Goal: Information Seeking & Learning: Learn about a topic

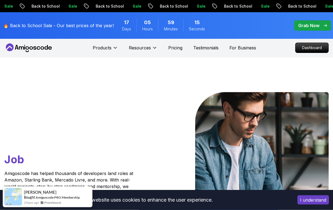
click at [308, 47] on p "Dashboard" at bounding box center [312, 48] width 33 height 10
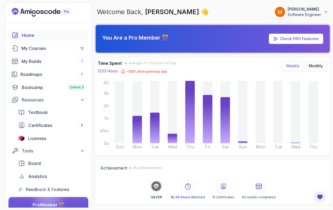
click at [33, 53] on link "My Courses 12" at bounding box center [48, 48] width 80 height 11
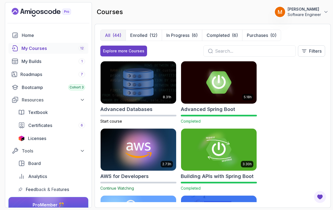
click at [223, 52] on input "text" at bounding box center [253, 51] width 76 height 7
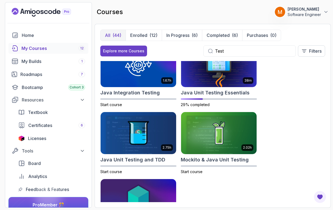
scroll to position [16, 0]
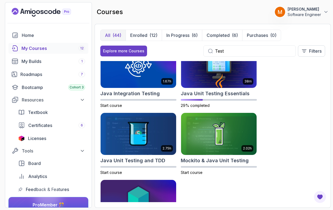
type input "Test"
click at [200, 83] on img at bounding box center [219, 67] width 76 height 42
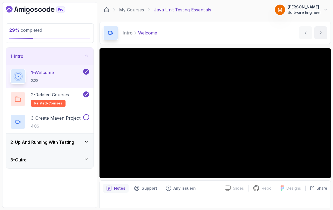
click at [68, 123] on h2 "3 - Create Maven Project 4:06" at bounding box center [55, 122] width 49 height 14
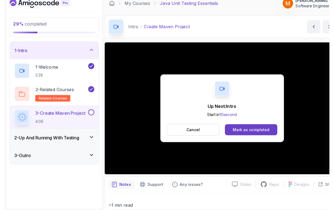
scroll to position [1, 0]
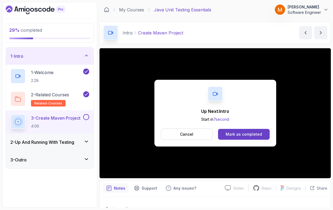
click at [86, 116] on button at bounding box center [86, 117] width 6 height 6
click at [35, 54] on div "1 - Intro" at bounding box center [49, 56] width 79 height 7
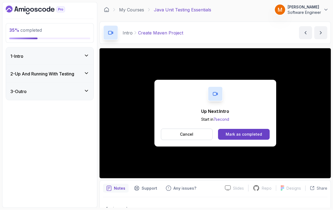
click at [25, 73] on h3 "2 - Up And Running With Testing" at bounding box center [42, 74] width 64 height 7
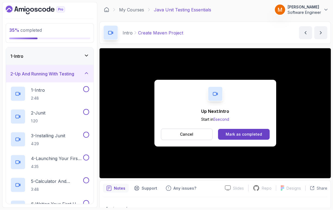
click at [43, 93] on h2 "1 - Intro 2:48" at bounding box center [38, 94] width 14 height 14
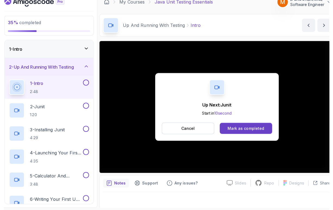
scroll to position [1, 0]
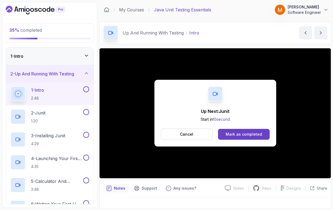
click at [87, 91] on button at bounding box center [86, 89] width 6 height 6
click at [45, 115] on p "2 - Junit" at bounding box center [38, 113] width 14 height 7
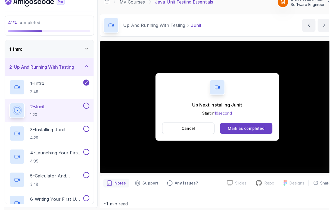
scroll to position [1, 0]
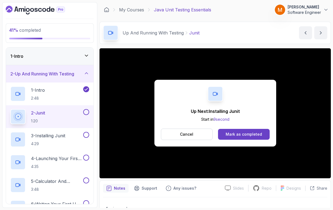
click at [86, 113] on button at bounding box center [86, 112] width 6 height 6
click at [44, 138] on p "3 - Installing Junit" at bounding box center [48, 136] width 34 height 7
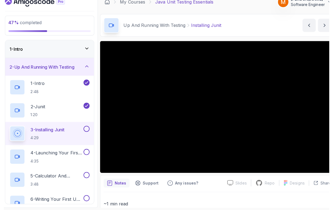
scroll to position [1, 0]
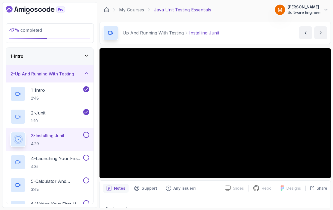
click at [86, 134] on button at bounding box center [86, 135] width 6 height 6
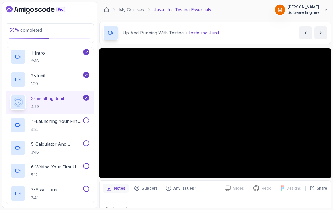
scroll to position [42, 0]
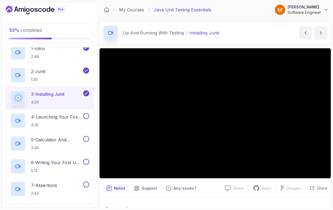
click at [48, 124] on p "4:35" at bounding box center [56, 125] width 51 height 5
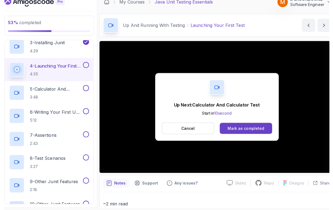
scroll to position [1, 0]
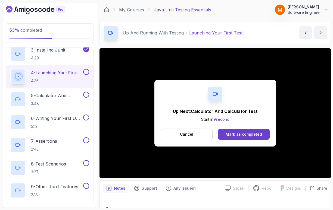
click at [85, 74] on button at bounding box center [86, 72] width 6 height 6
click at [49, 102] on p "3:48" at bounding box center [56, 103] width 51 height 5
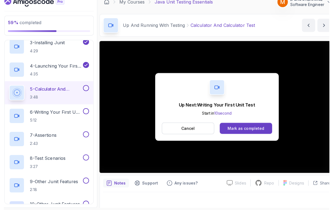
scroll to position [1, 0]
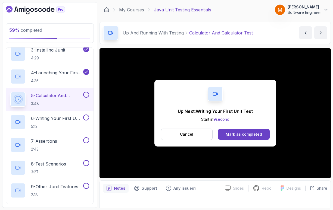
click at [85, 96] on button at bounding box center [86, 95] width 6 height 6
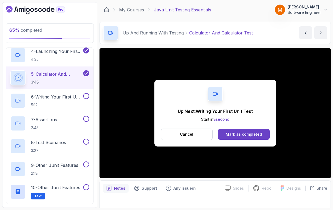
scroll to position [108, 0]
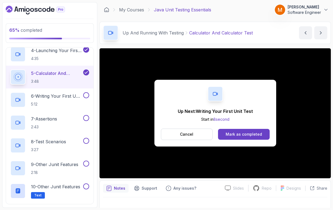
click at [39, 104] on p "5:12" at bounding box center [56, 104] width 51 height 5
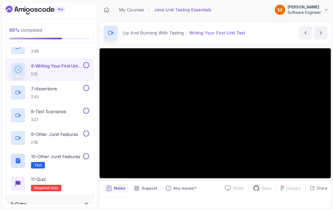
scroll to position [138, 0]
click at [63, 160] on h2 "10 - Other Junit Features Text" at bounding box center [55, 161] width 49 height 15
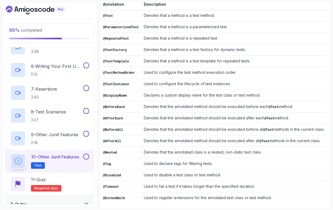
scroll to position [101, 0]
click at [89, 156] on button at bounding box center [86, 157] width 6 height 6
click at [66, 178] on div "11 - Quiz Required- quiz" at bounding box center [49, 184] width 79 height 15
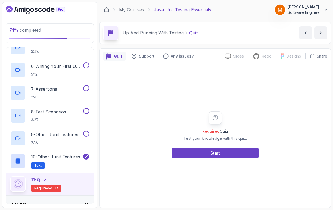
click at [179, 159] on button "Start" at bounding box center [215, 153] width 87 height 11
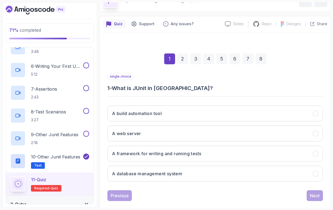
scroll to position [32, 0]
click at [151, 156] on h3 "A framework for writing and running tests" at bounding box center [156, 154] width 89 height 7
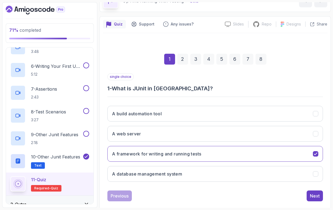
click at [314, 195] on div "Next" at bounding box center [315, 196] width 10 height 7
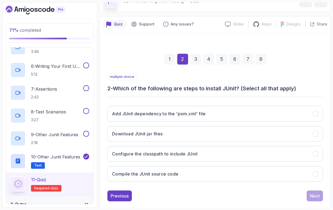
click at [182, 113] on h3 "Add JUnit dependency to the 'pom.xml' file" at bounding box center [159, 114] width 94 height 7
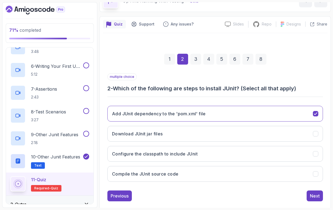
click at [313, 193] on div "Next" at bounding box center [315, 196] width 10 height 7
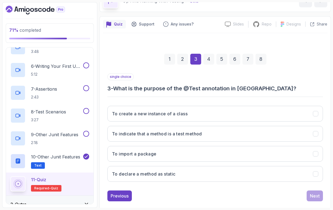
click at [215, 133] on button "To indicate that a method is a test method" at bounding box center [215, 134] width 216 height 16
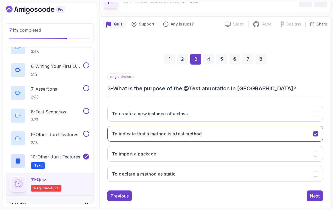
click at [309, 193] on button "Next" at bounding box center [315, 196] width 16 height 11
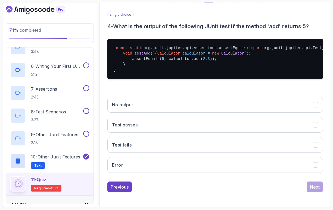
scroll to position [113, 0]
click at [226, 133] on button "Test passes" at bounding box center [215, 125] width 216 height 16
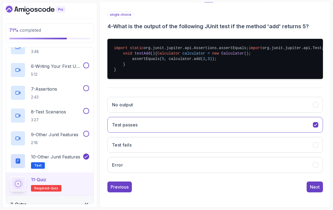
click at [313, 191] on div "Next" at bounding box center [315, 187] width 10 height 7
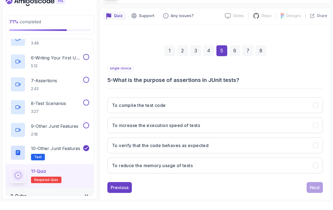
scroll to position [9, 0]
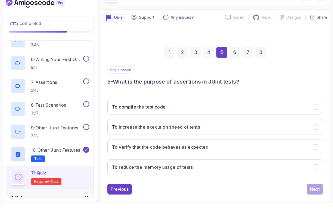
click at [225, 146] on button "To verify that the code behaves as expected" at bounding box center [215, 154] width 216 height 16
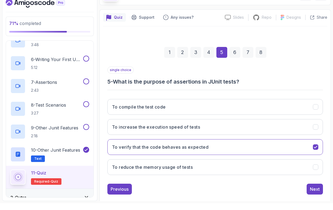
click at [315, 193] on div "Next" at bounding box center [315, 196] width 10 height 7
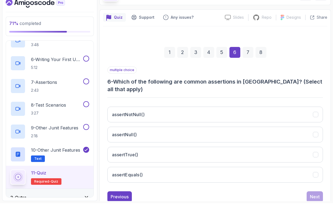
click at [198, 114] on button "assertNotNull()" at bounding box center [215, 122] width 216 height 16
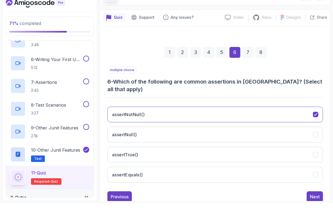
click at [213, 134] on button "assertNull()" at bounding box center [215, 142] width 216 height 16
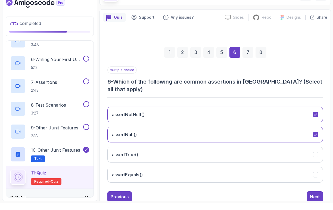
click at [237, 154] on button "assertTrue()" at bounding box center [215, 162] width 216 height 16
click at [251, 171] on div "multiple choice 6 - Which of the following are common assertions in JUnit? (Sel…" at bounding box center [215, 141] width 216 height 136
click at [251, 174] on button "assertEquals()" at bounding box center [215, 182] width 216 height 16
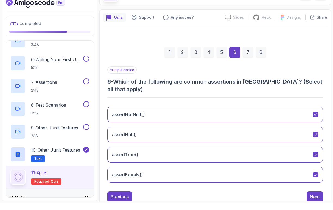
click at [311, 201] on div "Next" at bounding box center [315, 204] width 10 height 7
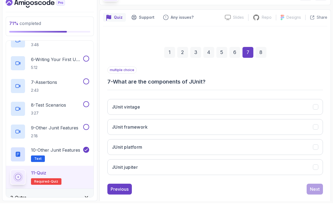
click at [190, 106] on button "JUnit vintage" at bounding box center [215, 114] width 216 height 16
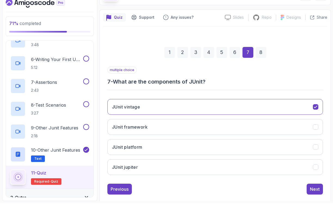
click at [231, 166] on button "JUnit jupiter" at bounding box center [215, 174] width 216 height 16
click at [221, 146] on button "JUnit platform" at bounding box center [215, 154] width 216 height 16
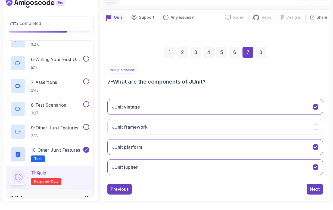
click at [312, 193] on div "Next" at bounding box center [315, 196] width 10 height 7
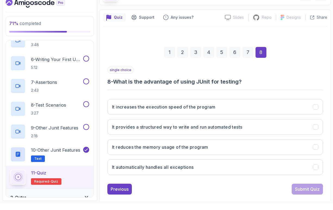
click at [119, 193] on div "Previous" at bounding box center [120, 196] width 18 height 7
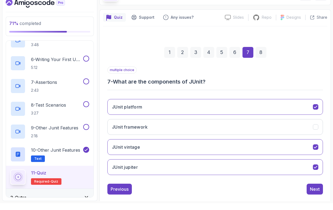
click at [139, 111] on h3 "JUnit platform" at bounding box center [127, 114] width 30 height 7
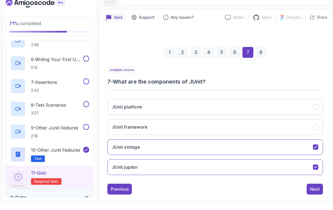
click at [316, 193] on div "Next" at bounding box center [315, 196] width 10 height 7
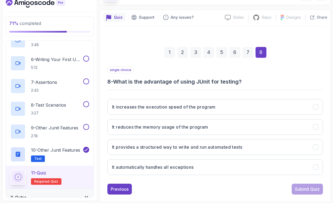
click at [222, 151] on h3 "It provides a structured way to write and run automated tests" at bounding box center [177, 154] width 130 height 7
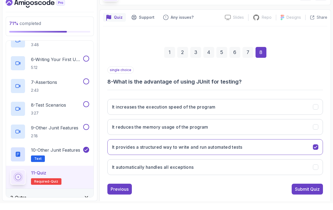
click at [302, 191] on button "Submit Quiz" at bounding box center [307, 196] width 31 height 11
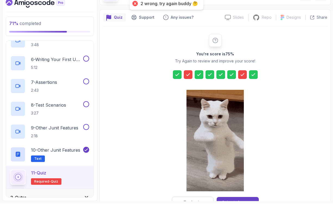
click at [230, 206] on div "Submit Anyway" at bounding box center [238, 209] width 32 height 7
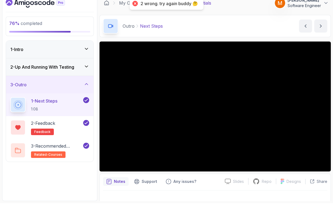
click at [26, 71] on h3 "2 - Up And Running With Testing" at bounding box center [42, 74] width 64 height 7
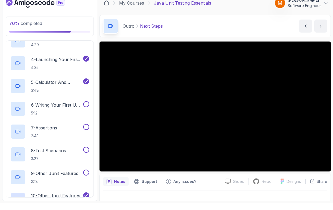
scroll to position [110, 0]
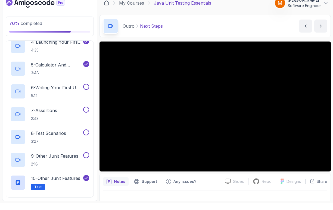
click at [43, 100] on p "5:12" at bounding box center [56, 102] width 51 height 5
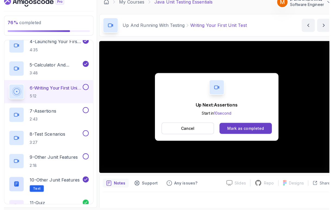
scroll to position [9, 0]
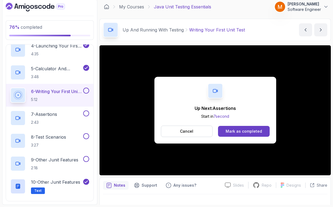
click at [85, 91] on button at bounding box center [86, 94] width 6 height 6
click at [45, 114] on h2 "7 - Assertions 2:43" at bounding box center [44, 121] width 26 height 14
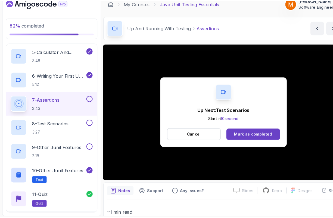
scroll to position [9, 0]
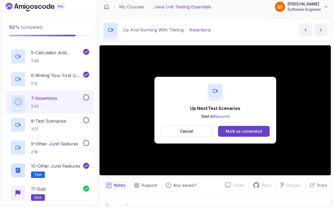
click at [87, 98] on button at bounding box center [86, 101] width 6 height 6
click at [47, 121] on p "8 - Test Scenarios" at bounding box center [48, 124] width 35 height 7
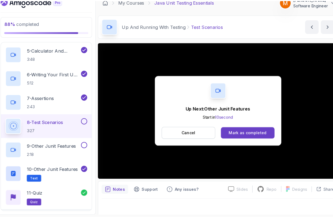
scroll to position [9, 0]
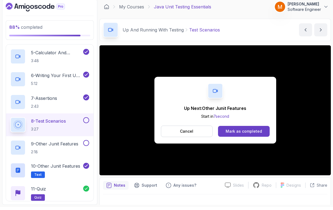
click at [84, 120] on div at bounding box center [85, 123] width 7 height 6
click at [46, 144] on p "9 - Other Junit Features" at bounding box center [54, 147] width 47 height 7
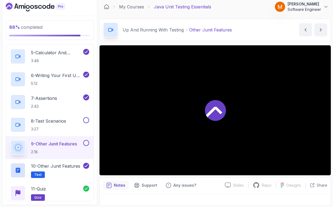
click at [88, 120] on button at bounding box center [86, 123] width 6 height 6
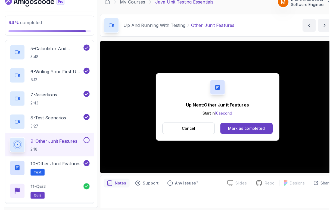
scroll to position [9, 0]
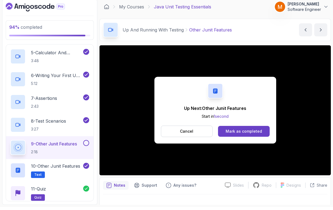
click at [86, 143] on button at bounding box center [86, 146] width 6 height 6
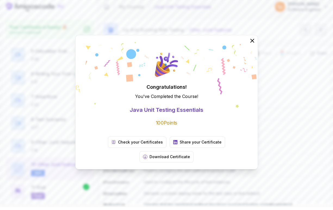
click at [253, 47] on icon at bounding box center [252, 44] width 7 height 7
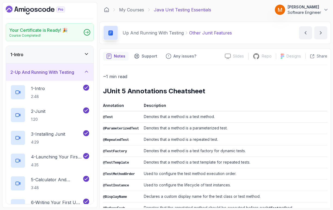
click at [131, 12] on link "My Courses" at bounding box center [131, 10] width 25 height 7
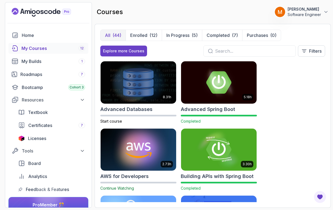
click at [227, 52] on input "text" at bounding box center [253, 51] width 76 height 7
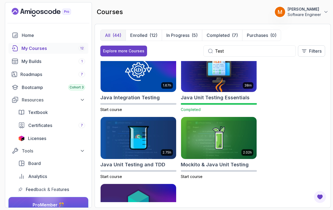
scroll to position [11, 0]
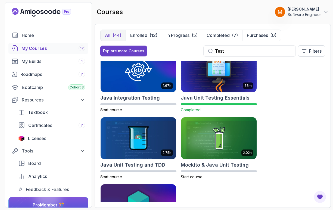
type input "Test"
click at [120, 152] on img at bounding box center [139, 138] width 76 height 42
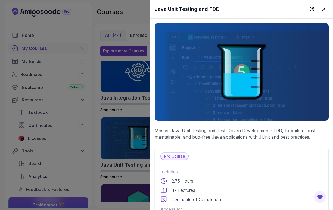
click at [175, 89] on img at bounding box center [242, 72] width 174 height 98
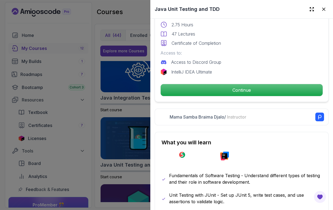
scroll to position [157, 0]
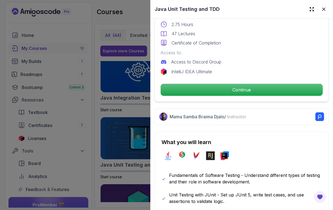
click at [172, 88] on p "Continue" at bounding box center [242, 90] width 162 height 12
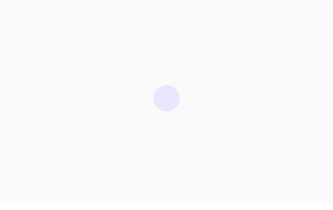
scroll to position [7, 0]
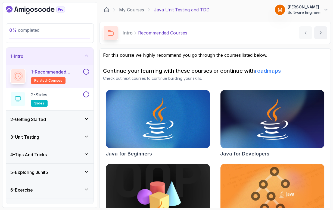
click at [87, 69] on button at bounding box center [86, 72] width 6 height 6
click at [56, 92] on div "2 - Slides slides" at bounding box center [46, 99] width 72 height 15
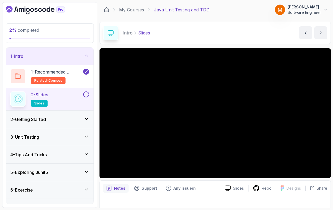
click at [84, 92] on button at bounding box center [86, 95] width 6 height 6
click at [23, 53] on h3 "1 - Intro" at bounding box center [16, 56] width 13 height 7
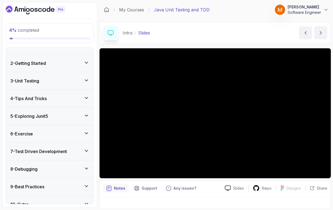
click at [29, 201] on h3 "10 - Outro" at bounding box center [19, 204] width 18 height 7
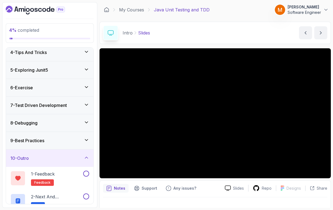
scroll to position [56, 0]
click at [86, 172] on button at bounding box center [86, 175] width 6 height 6
click at [69, 194] on p "2 - Next and Recommended Courses" at bounding box center [56, 197] width 51 height 7
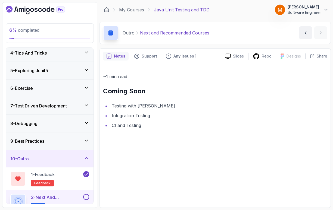
click at [86, 194] on button at bounding box center [86, 197] width 6 height 6
click at [46, 156] on div "10 - Outro" at bounding box center [49, 159] width 79 height 7
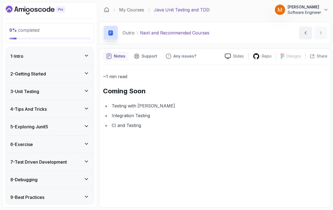
click at [21, 71] on h3 "2 - Getting Started" at bounding box center [28, 74] width 36 height 7
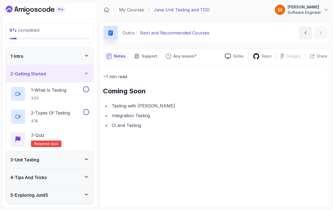
click at [37, 96] on p "3:03" at bounding box center [48, 98] width 35 height 5
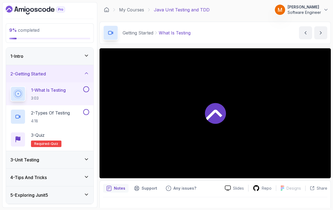
click at [86, 86] on button at bounding box center [86, 89] width 6 height 6
click at [53, 110] on h2 "2 - Types Of Testing 4:18" at bounding box center [50, 117] width 39 height 14
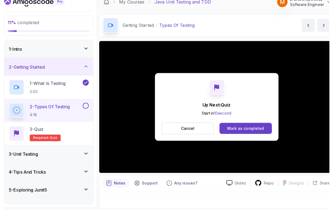
scroll to position [7, 0]
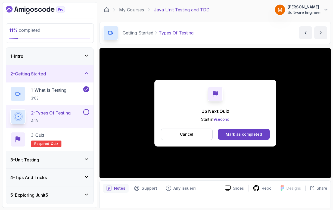
click at [84, 109] on button at bounding box center [86, 112] width 6 height 6
click at [43, 71] on div "2 - Getting Started" at bounding box center [50, 73] width 88 height 17
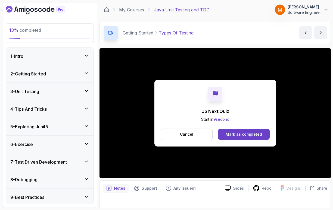
click at [27, 88] on h3 "3 - Unit Testing" at bounding box center [24, 91] width 29 height 7
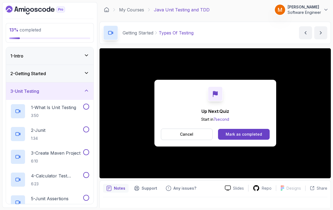
click at [41, 104] on p "1 - What Is Unit Testing" at bounding box center [53, 107] width 45 height 7
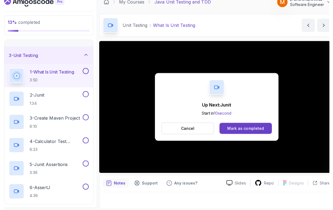
scroll to position [7, 0]
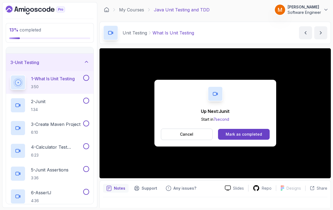
click at [88, 75] on button at bounding box center [86, 78] width 6 height 6
click at [41, 100] on h2 "2 - Junit 1:34" at bounding box center [38, 105] width 14 height 14
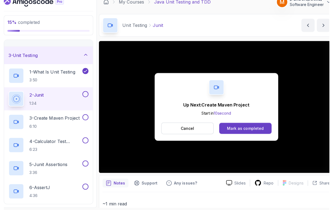
scroll to position [7, 0]
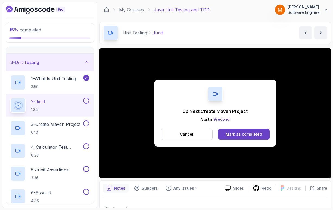
click at [83, 98] on div at bounding box center [85, 101] width 7 height 6
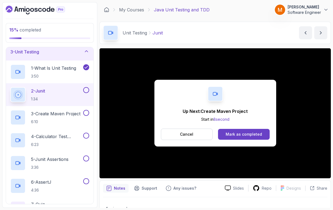
scroll to position [41, 0]
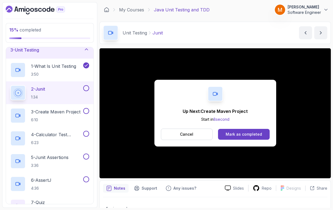
click at [86, 85] on button at bounding box center [86, 88] width 6 height 6
click at [41, 110] on h2 "3 - Create Maven Project 6:10" at bounding box center [55, 116] width 49 height 14
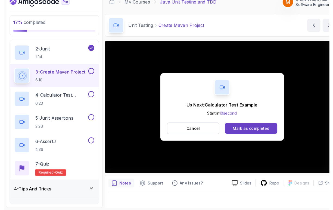
scroll to position [7, 0]
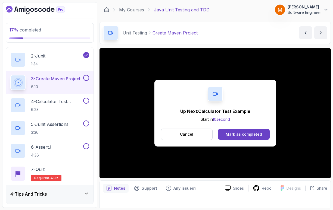
click at [88, 75] on button at bounding box center [86, 78] width 6 height 6
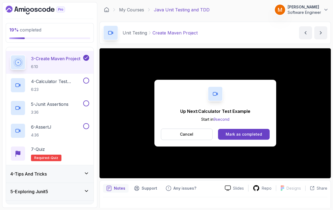
scroll to position [97, 0]
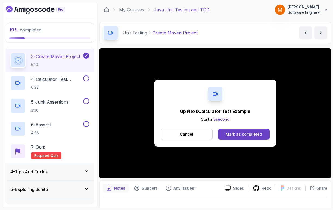
click at [47, 76] on h2 "4 - Calculator Test Example 6:23" at bounding box center [56, 83] width 51 height 14
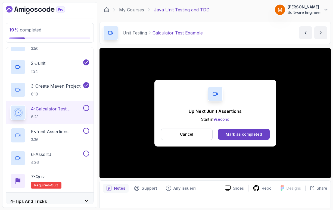
scroll to position [64, 0]
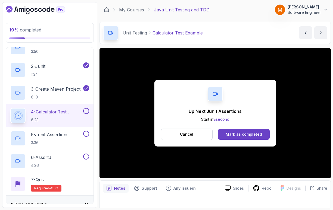
click at [88, 108] on button at bounding box center [86, 111] width 6 height 6
click at [47, 132] on p "5 - Junit Assertions" at bounding box center [50, 135] width 38 height 7
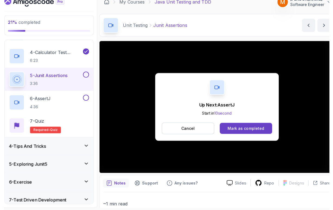
scroll to position [7, 0]
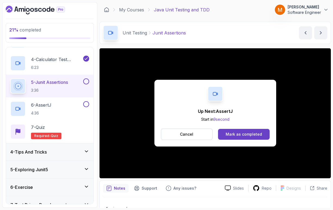
click at [86, 79] on button at bounding box center [86, 82] width 6 height 6
click at [51, 102] on p "6 - AssertJ" at bounding box center [41, 105] width 20 height 7
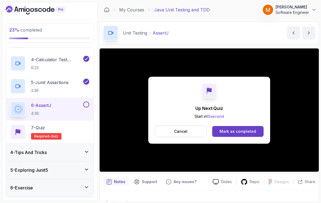
scroll to position [4, 0]
click at [86, 101] on button at bounding box center [86, 104] width 6 height 6
click at [66, 127] on div "7 - Quiz Required- quiz" at bounding box center [49, 131] width 79 height 15
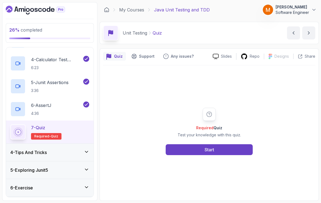
click at [173, 151] on button "Start" at bounding box center [209, 149] width 87 height 11
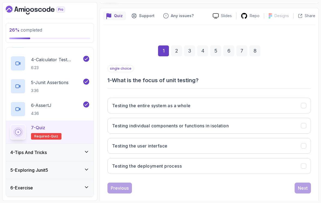
scroll to position [40, 0]
click at [128, 128] on button "Testing individual components or functions in isolation" at bounding box center [208, 126] width 203 height 16
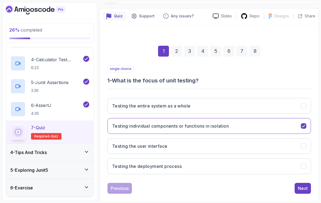
click at [295, 187] on button "Next" at bounding box center [302, 188] width 16 height 11
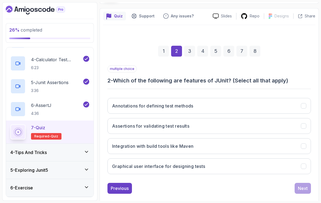
click at [219, 126] on button "Assertions for validating test results" at bounding box center [208, 126] width 203 height 16
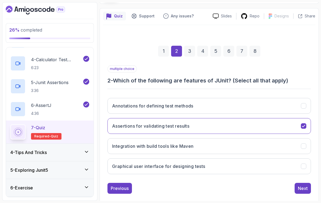
click at [233, 143] on button "Integration with build tools like Maven" at bounding box center [208, 146] width 203 height 16
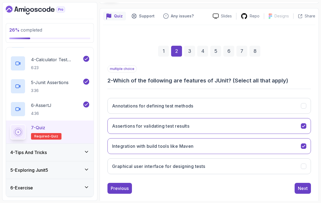
click at [183, 103] on h3 "Annotations for defining test methods" at bounding box center [152, 106] width 81 height 7
click at [295, 183] on button "Next" at bounding box center [302, 188] width 16 height 11
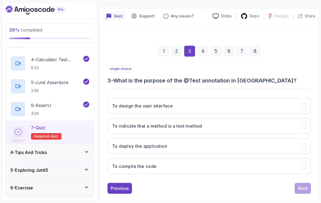
click at [202, 124] on h3 "To indicate that a method is a test method" at bounding box center [157, 126] width 90 height 7
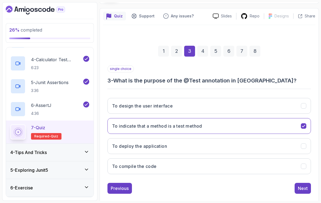
click at [300, 185] on div "Next" at bounding box center [303, 188] width 10 height 7
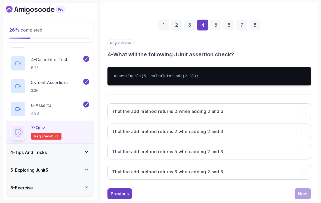
scroll to position [67, 0]
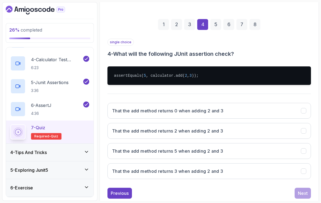
click at [228, 146] on button "That the add method returns 5 when adding 2 and 3" at bounding box center [208, 151] width 203 height 16
click at [306, 191] on div "Next" at bounding box center [303, 193] width 10 height 7
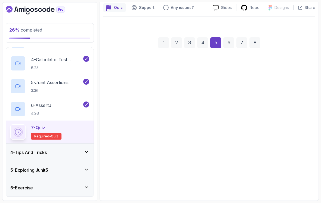
scroll to position [40, 0]
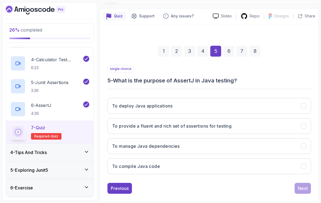
click at [201, 126] on button "To provide a fluent and rich set of assertions for testing" at bounding box center [208, 126] width 203 height 16
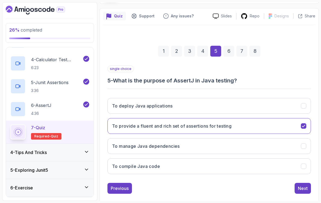
click at [299, 185] on div "Next" at bounding box center [303, 188] width 10 height 7
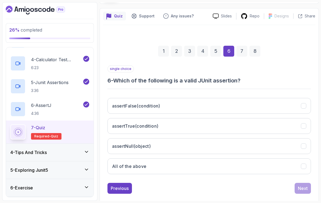
click at [212, 141] on button "assertNull(object)" at bounding box center [208, 146] width 203 height 16
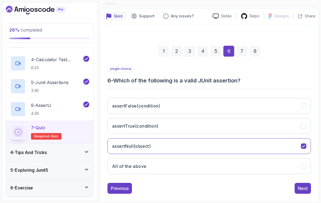
click at [232, 163] on button "All of the above" at bounding box center [208, 166] width 203 height 16
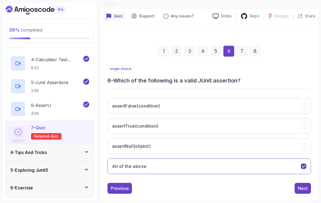
click at [298, 185] on div "Next" at bounding box center [303, 188] width 10 height 7
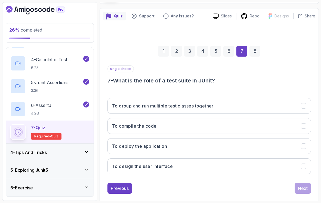
click at [188, 103] on h3 "To group and run multiple test classes together" at bounding box center [162, 106] width 101 height 7
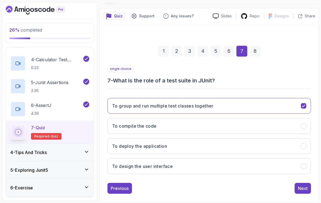
click at [301, 185] on div "Next" at bounding box center [303, 188] width 10 height 7
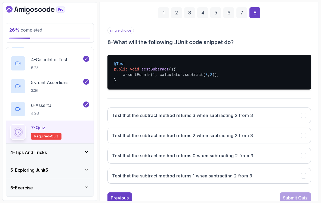
scroll to position [82, 0]
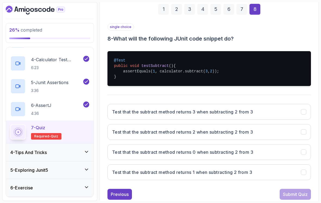
click at [256, 164] on button "Test that the subtract method returns 1 when subtracting 2 from 3" at bounding box center [208, 172] width 203 height 16
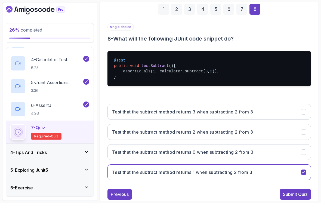
click at [291, 191] on div "Submit Quiz" at bounding box center [295, 194] width 25 height 7
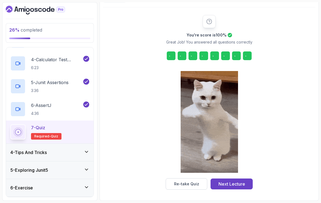
scroll to position [49, 0]
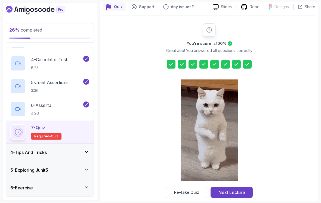
click at [237, 189] on div "Next Lecture" at bounding box center [231, 192] width 27 height 7
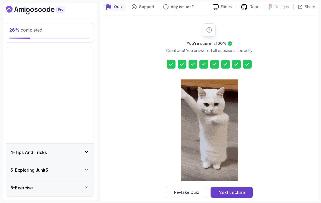
scroll to position [19, 0]
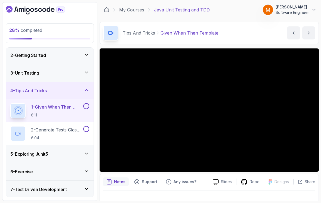
click at [29, 74] on div "3 - Unit Testing" at bounding box center [50, 72] width 88 height 17
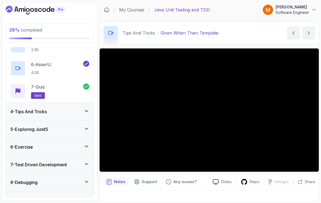
click at [29, 108] on h3 "4 - Tips And Tricks" at bounding box center [28, 111] width 36 height 7
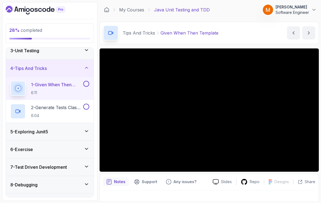
scroll to position [41, 0]
